Goal: Information Seeking & Learning: Learn about a topic

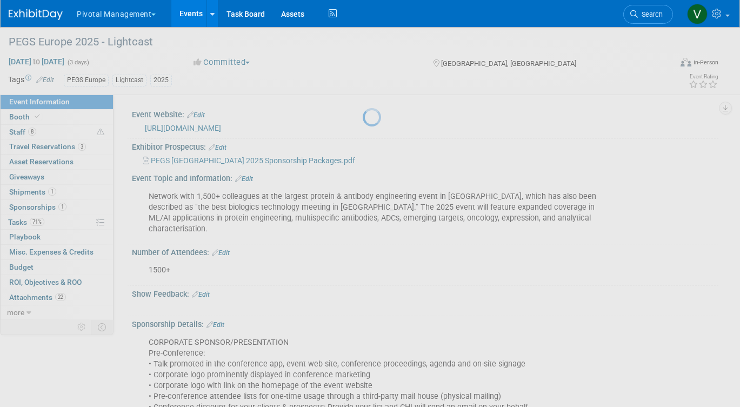
scroll to position [2104, 0]
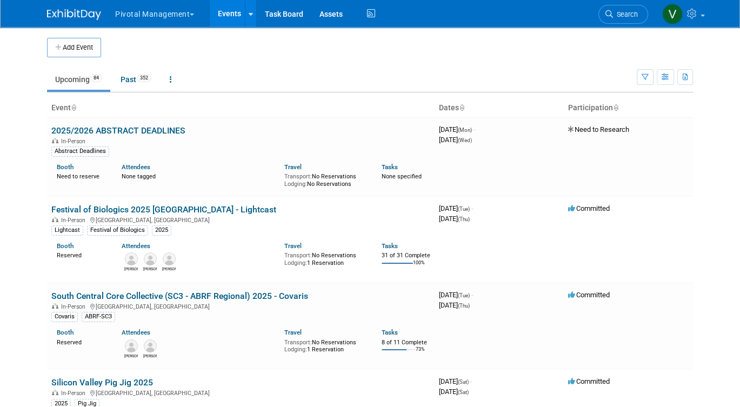
scroll to position [1112, 0]
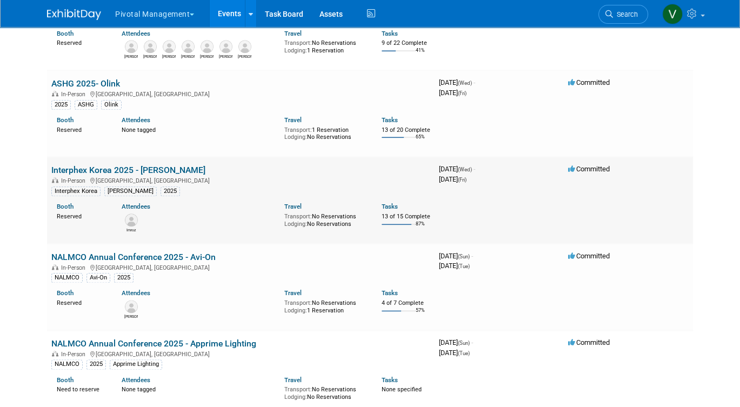
click at [115, 175] on link "Interphex Korea 2025 - [PERSON_NAME]" at bounding box center [128, 170] width 154 height 10
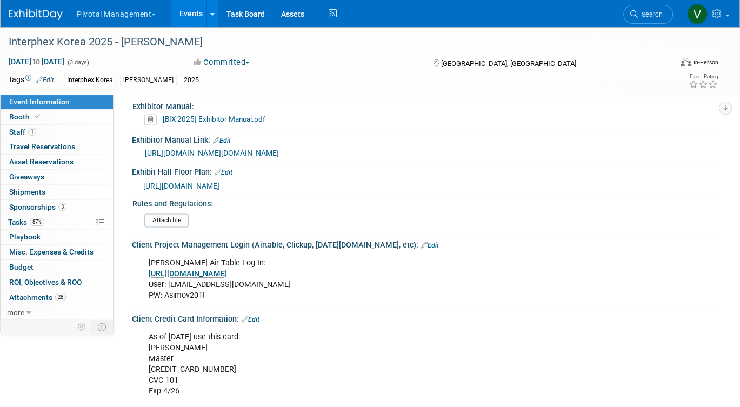
scroll to position [1432, 0]
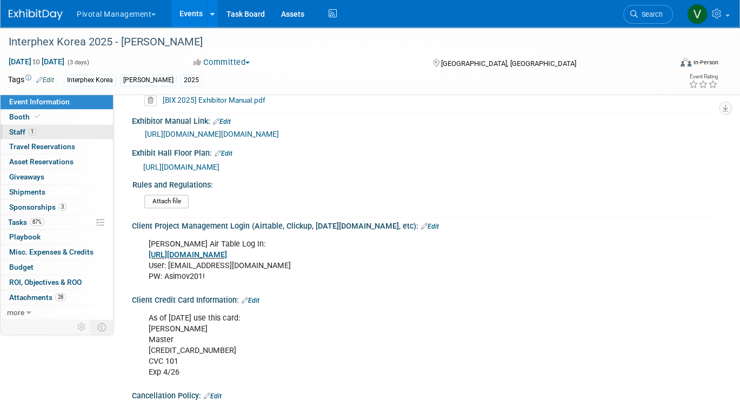
click at [52, 132] on link "1 Staff 1" at bounding box center [57, 132] width 112 height 15
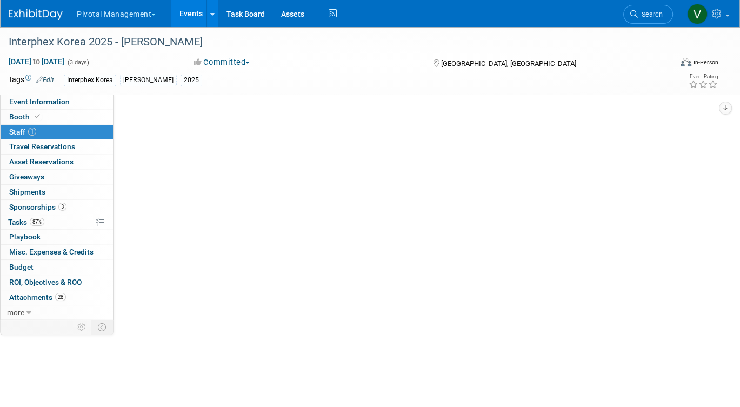
scroll to position [0, 0]
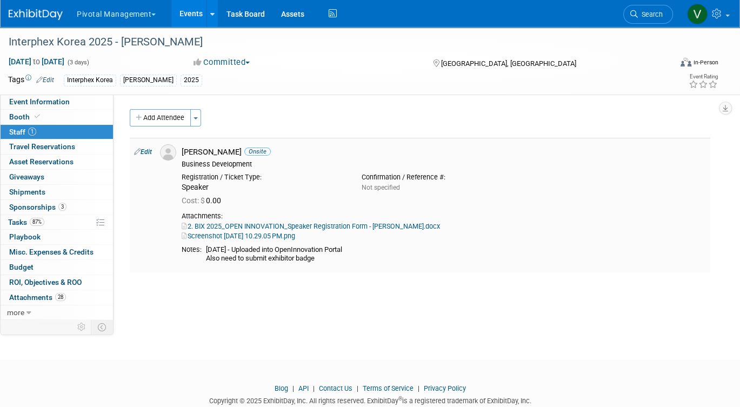
click at [199, 150] on div "Imroz Ghangas Onsite" at bounding box center [444, 152] width 524 height 10
click at [119, 42] on div "Interphex Korea 2025 - [PERSON_NAME]" at bounding box center [331, 41] width 653 height 19
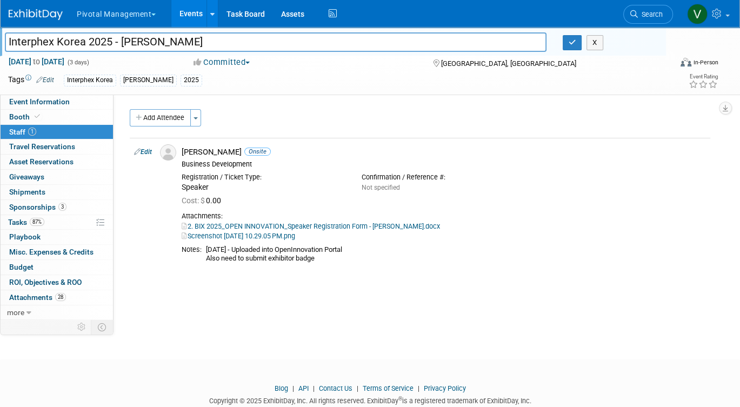
click at [173, 24] on link "Events" at bounding box center [190, 13] width 39 height 27
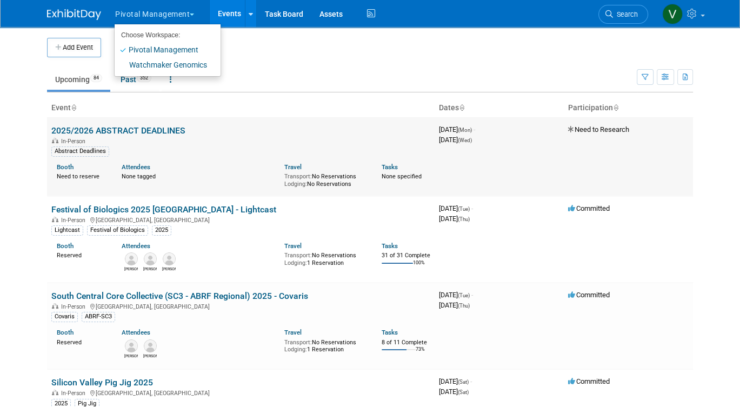
scroll to position [1112, 0]
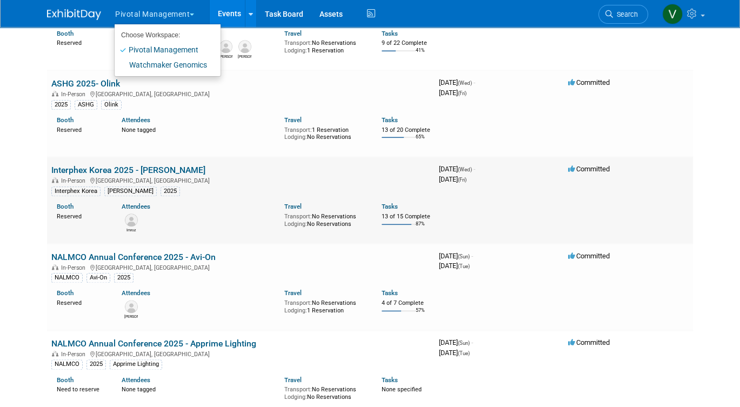
click at [133, 226] on img at bounding box center [131, 219] width 13 height 13
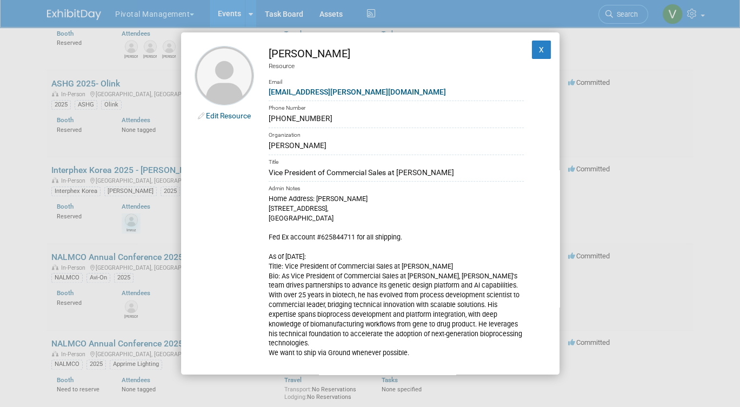
drag, startPoint x: 267, startPoint y: 118, endPoint x: 321, endPoint y: 120, distance: 54.1
click at [321, 120] on td "Imroz Ghangas Resource Email imroz@asimov.com Phone Number (925) 807-9467 Organ…" at bounding box center [389, 235] width 270 height 379
copy div "(925) 807-9467"
click at [543, 52] on button "X" at bounding box center [541, 50] width 19 height 18
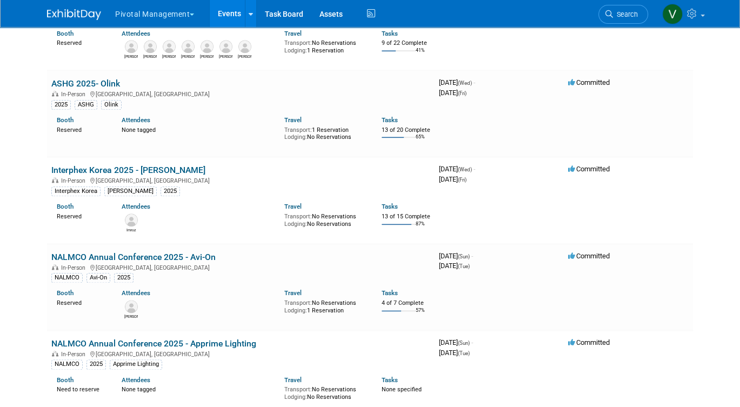
click at [238, 11] on link "Events" at bounding box center [229, 13] width 39 height 27
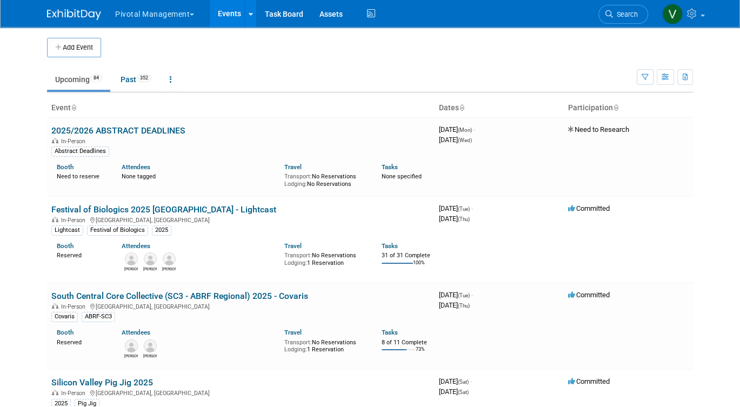
scroll to position [2620, 0]
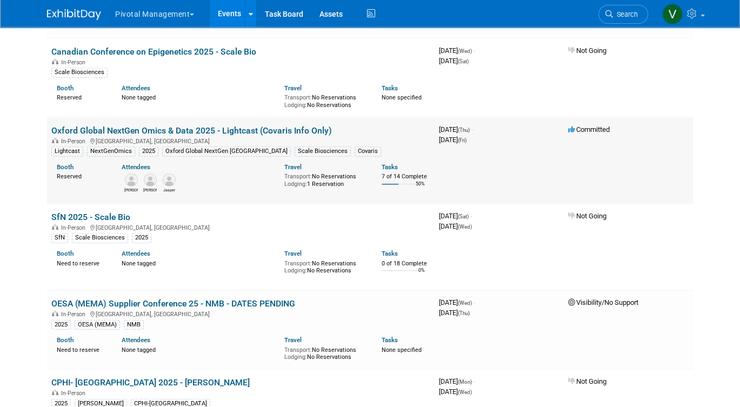
click at [184, 136] on link "Oxford Global NextGen Omics & Data 2025 - Lightcast (Covaris Info Only)" at bounding box center [191, 130] width 280 height 10
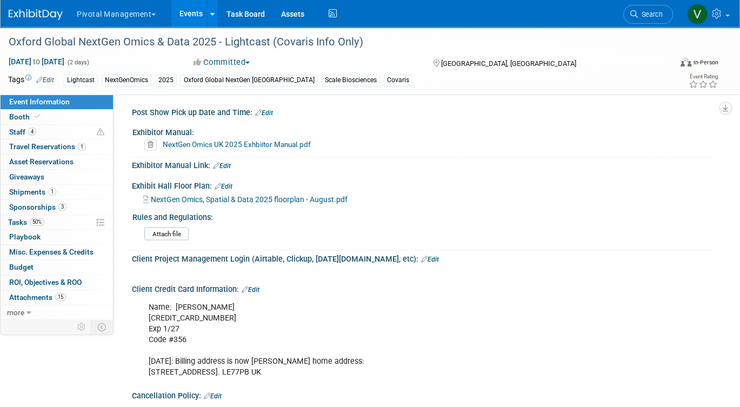
scroll to position [1665, 0]
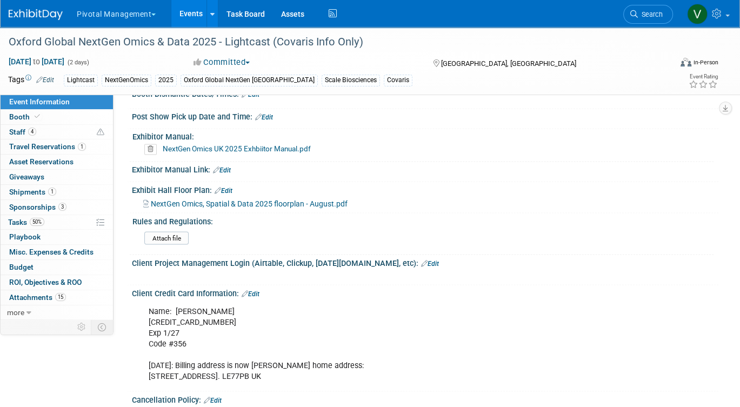
click at [328, 199] on span "NextGen Omics, Spatial & Data 2025 floorplan - August.pdf" at bounding box center [249, 203] width 197 height 9
